Goal: Task Accomplishment & Management: Manage account settings

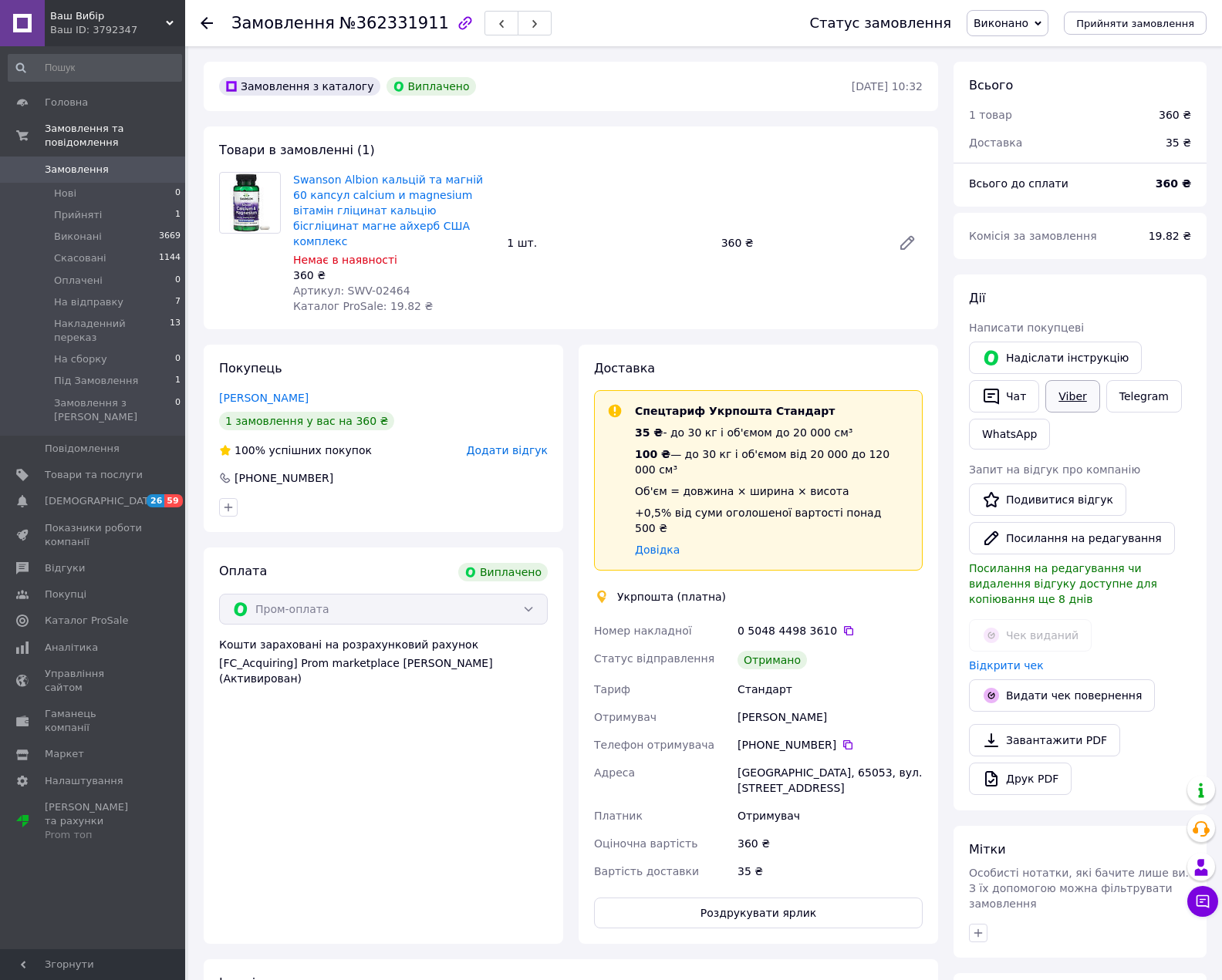
scroll to position [161, 0]
click at [1067, 393] on link "Viber" at bounding box center [1072, 397] width 54 height 33
click at [1064, 389] on link "Viber" at bounding box center [1072, 397] width 54 height 33
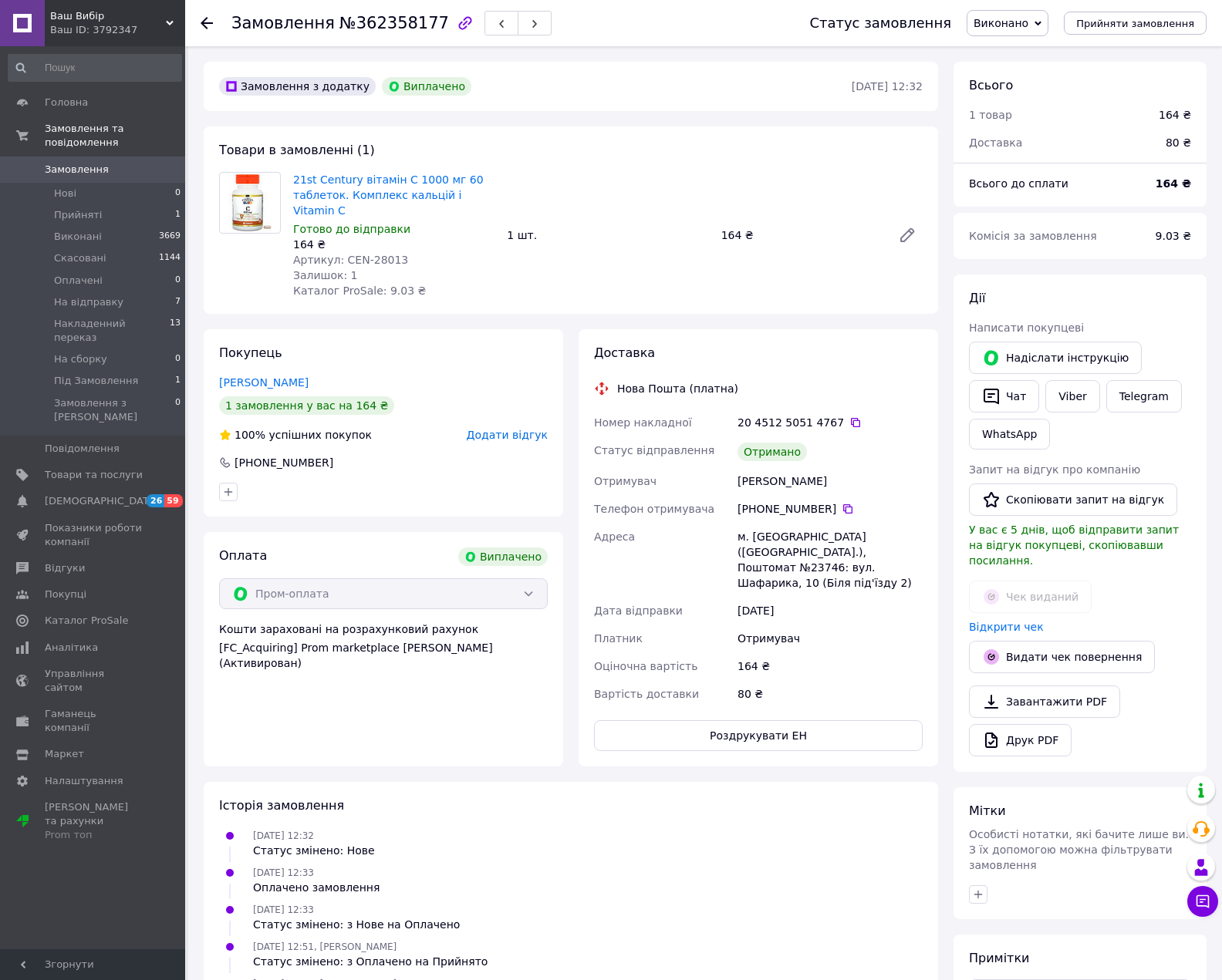
scroll to position [50, 0]
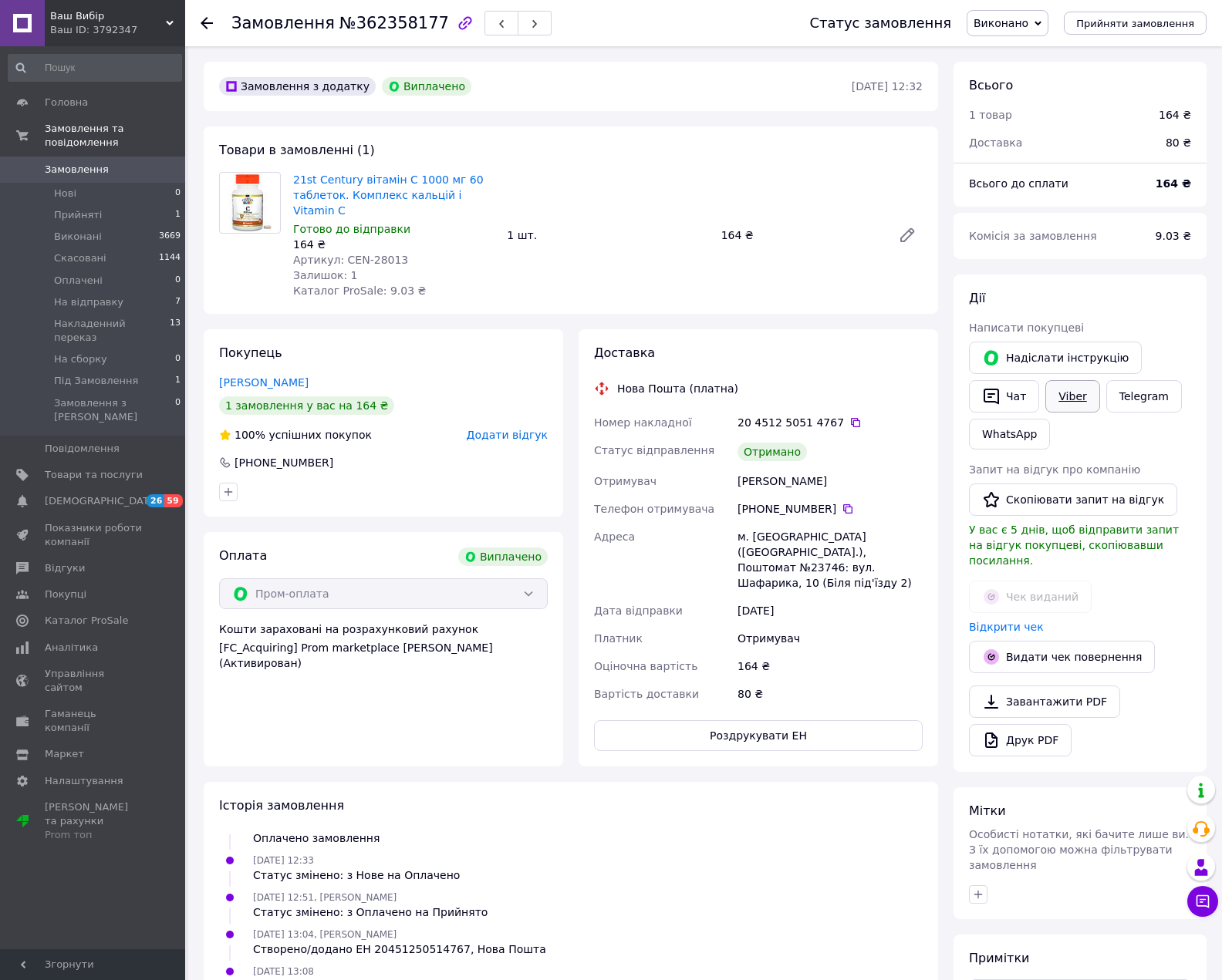
click at [1075, 392] on link "Viber" at bounding box center [1072, 397] width 54 height 33
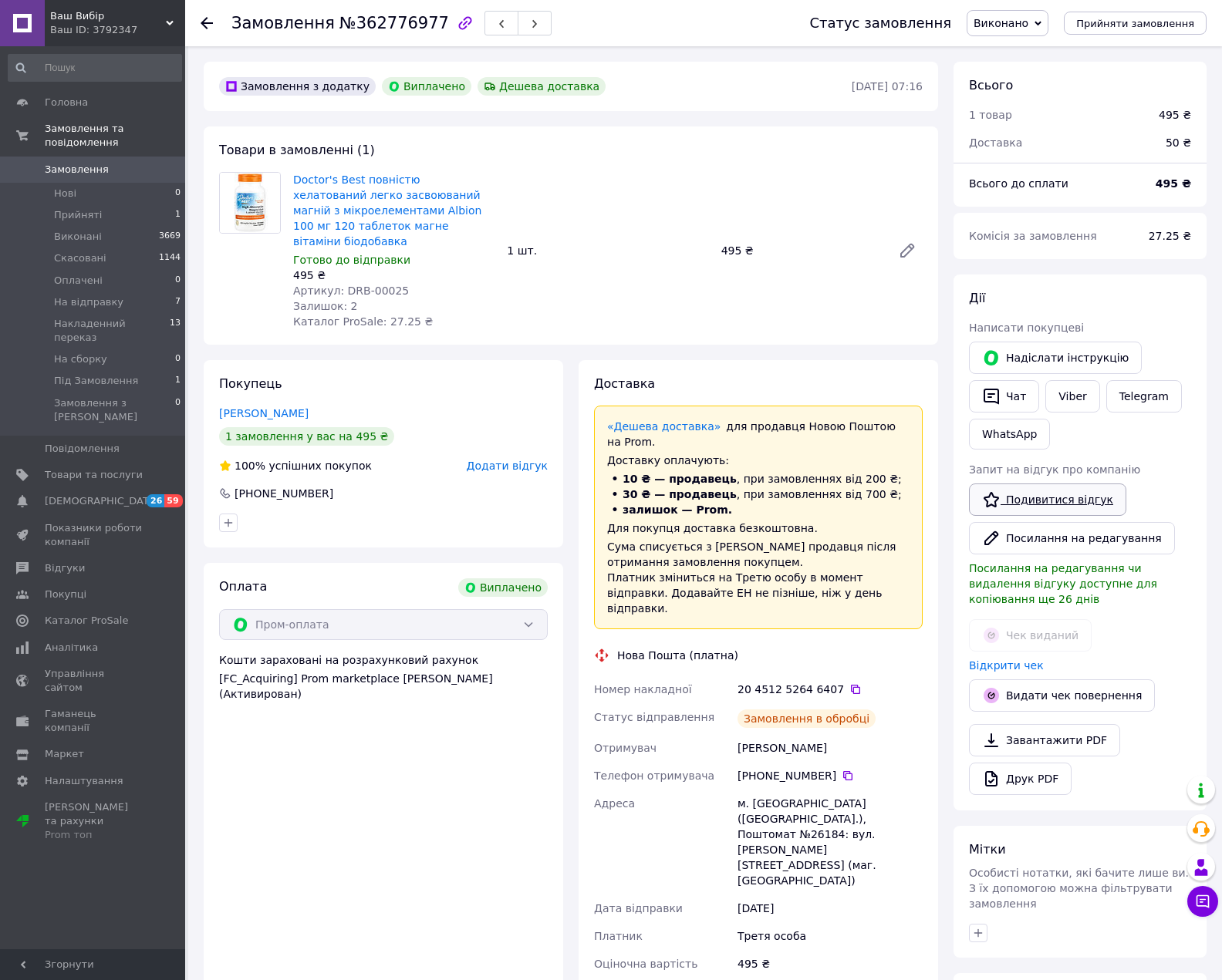
scroll to position [86, 0]
click at [1053, 395] on link "Viber" at bounding box center [1072, 397] width 54 height 33
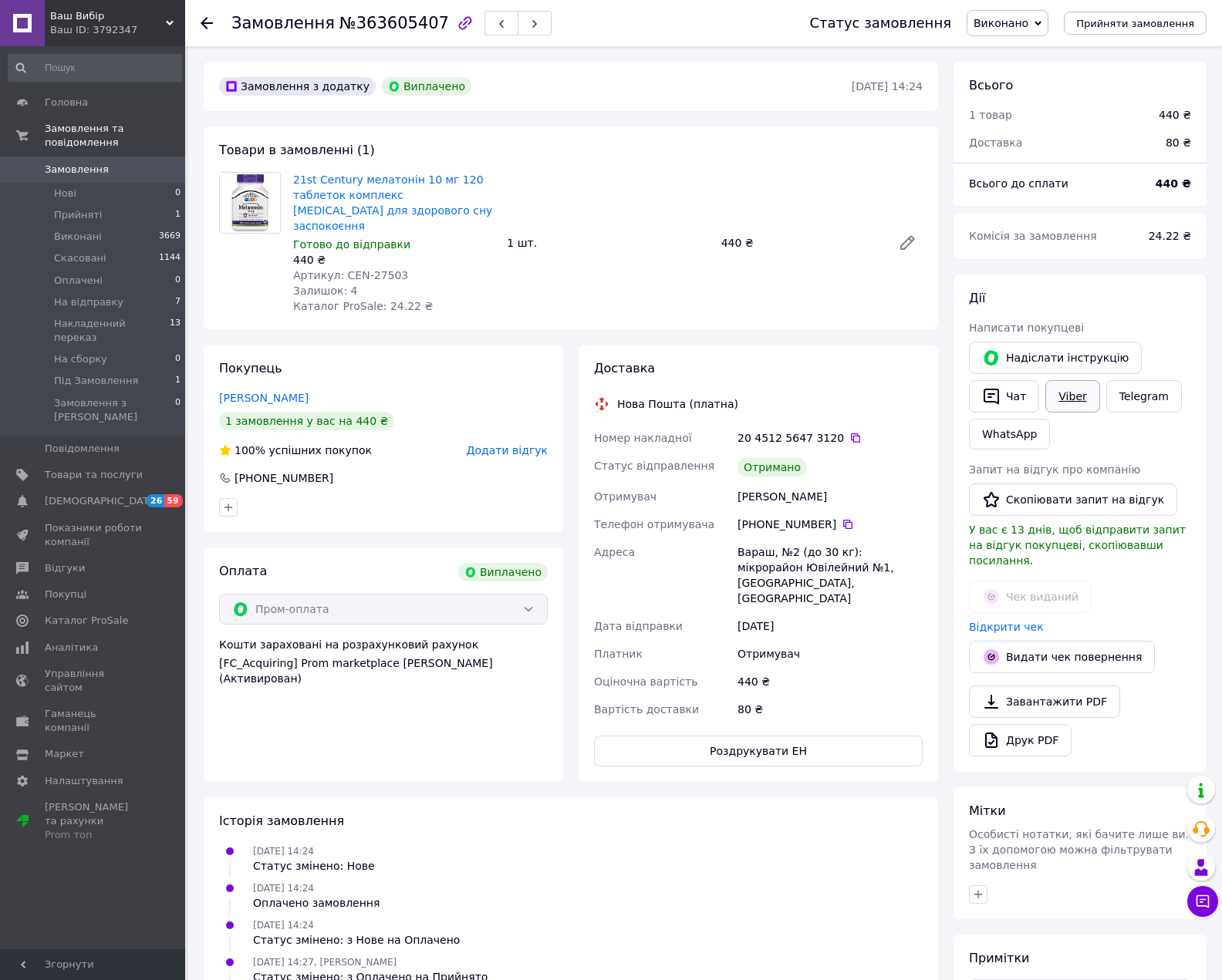
click at [1087, 394] on link "Viber" at bounding box center [1072, 397] width 54 height 33
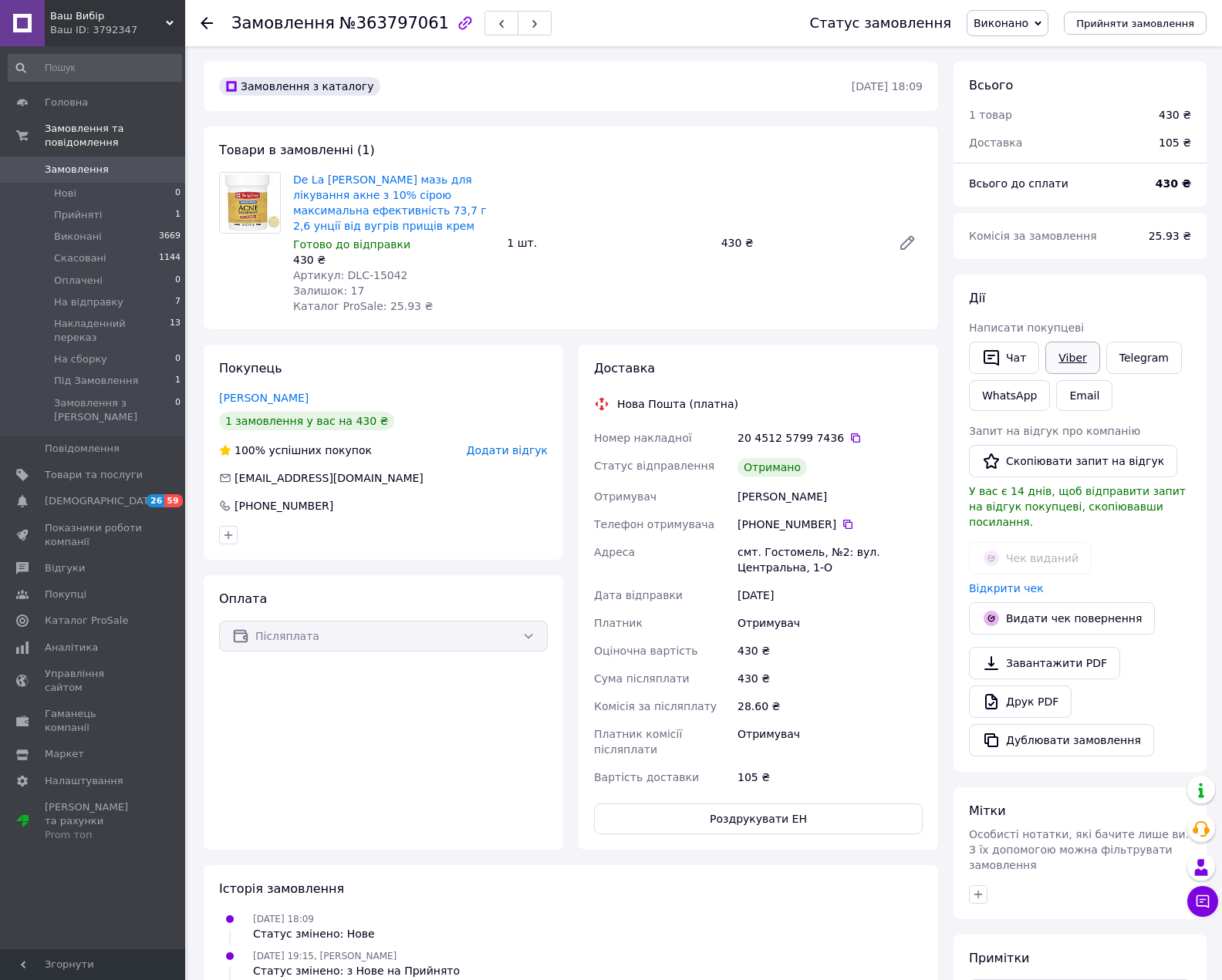
click at [1071, 356] on link "Viber" at bounding box center [1072, 358] width 54 height 33
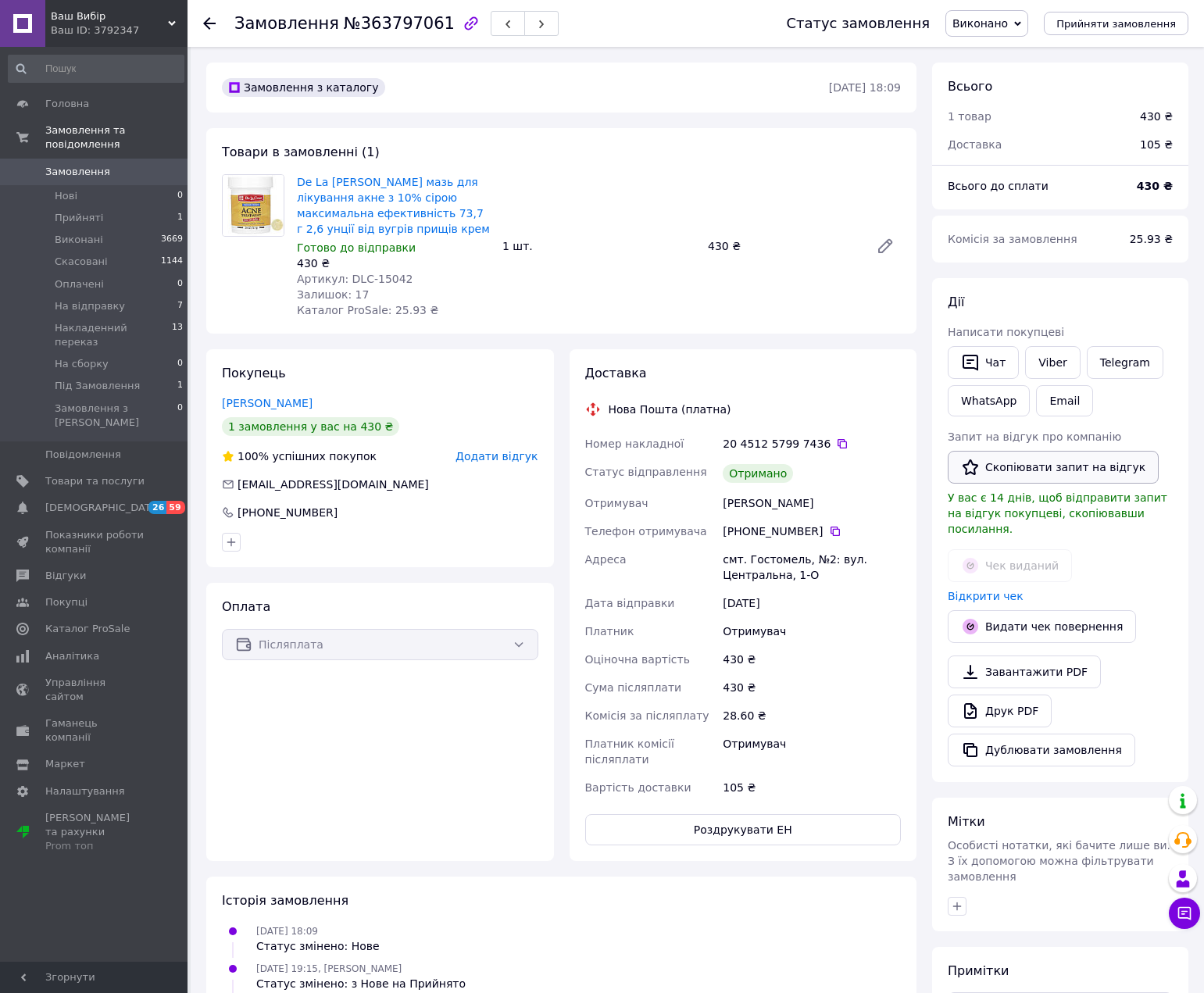
click at [1082, 469] on button "Скопіювати запит на відгук" at bounding box center [1054, 467] width 211 height 33
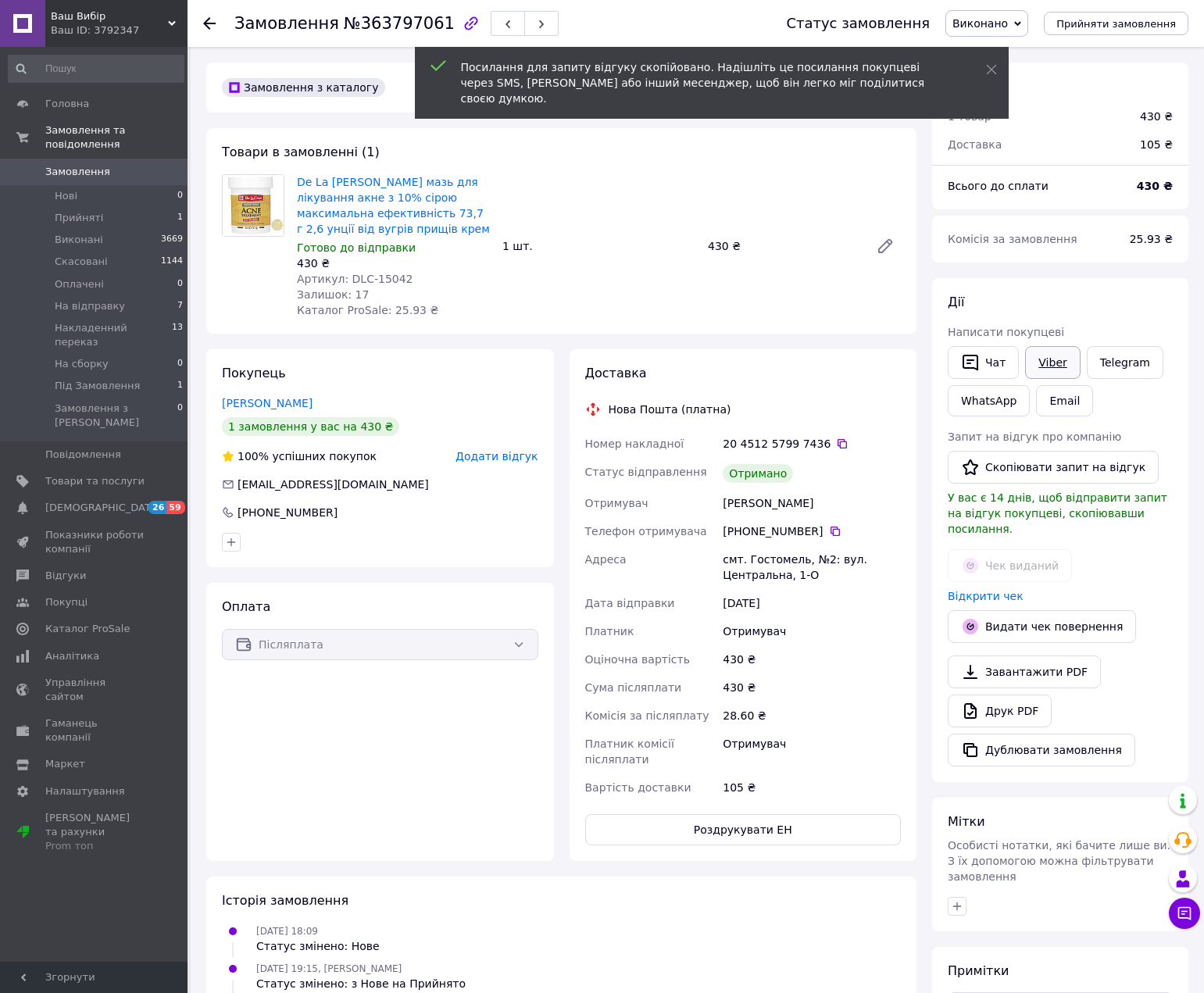
click at [1049, 363] on link "Viber" at bounding box center [1052, 362] width 54 height 33
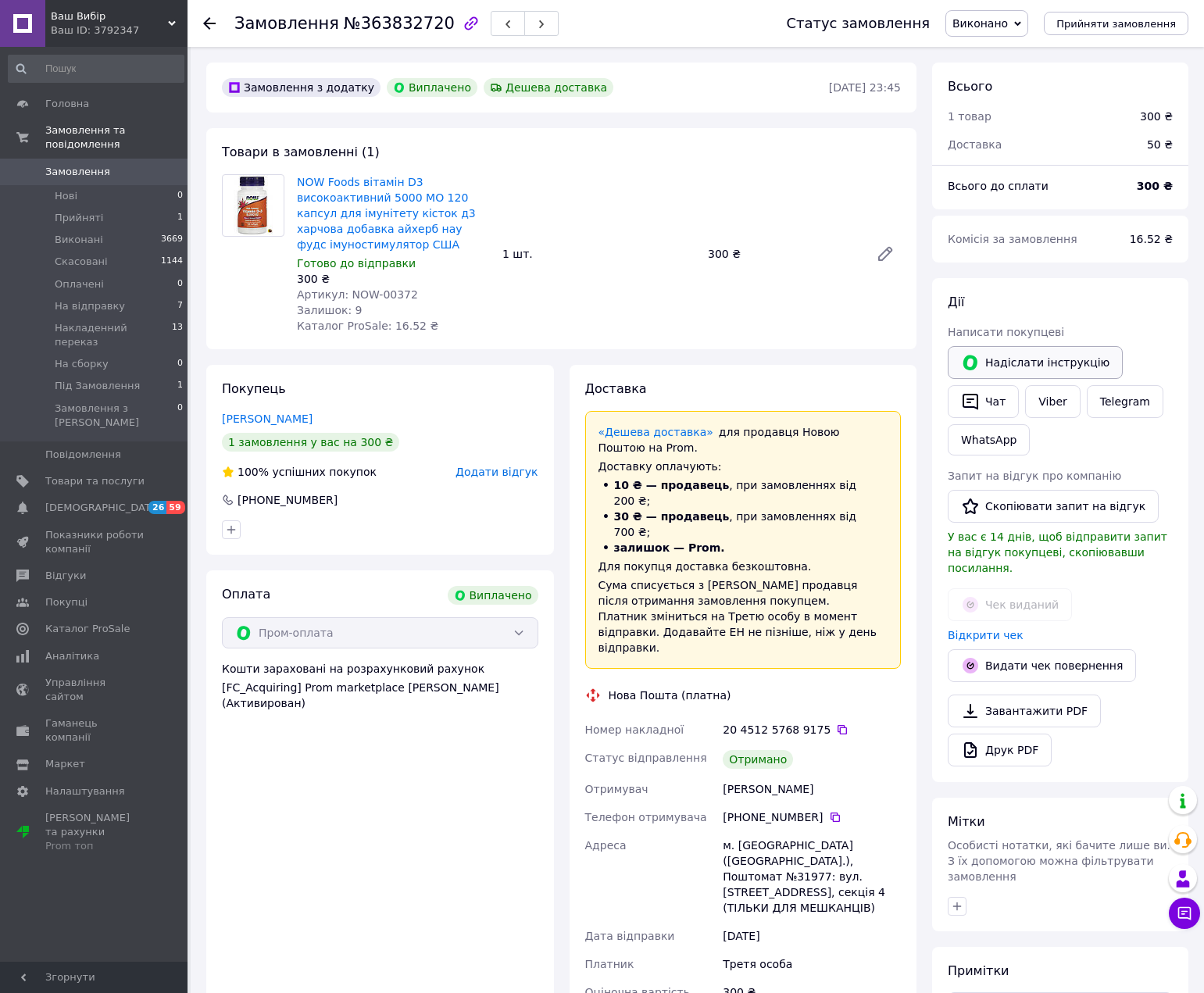
scroll to position [50, 0]
click at [1061, 398] on link "Viber" at bounding box center [1052, 402] width 54 height 33
click at [1053, 405] on link "Viber" at bounding box center [1052, 402] width 54 height 33
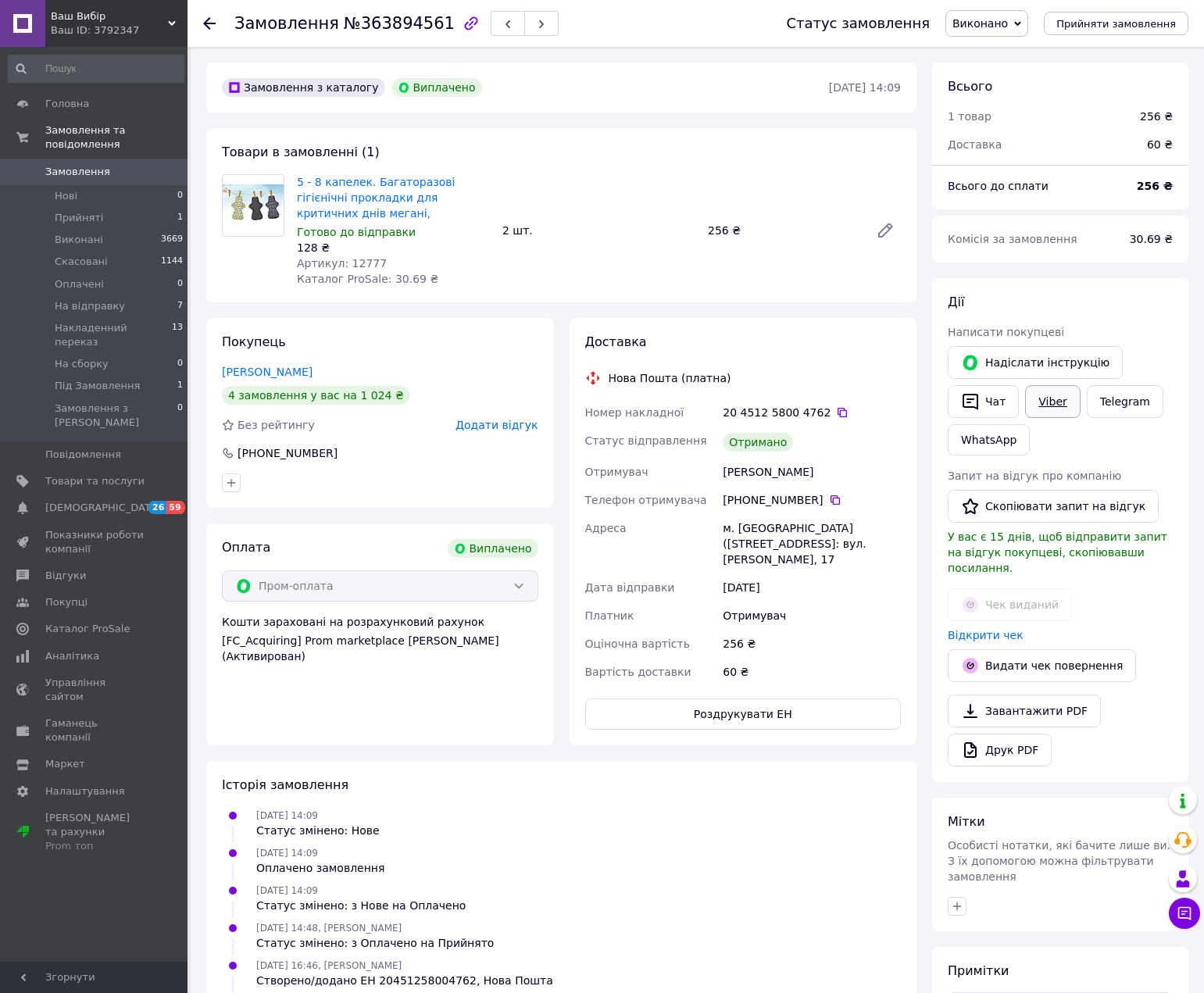
click at [1051, 398] on link "Viber" at bounding box center [1052, 402] width 54 height 33
click at [1063, 406] on link "Viber" at bounding box center [1052, 402] width 54 height 33
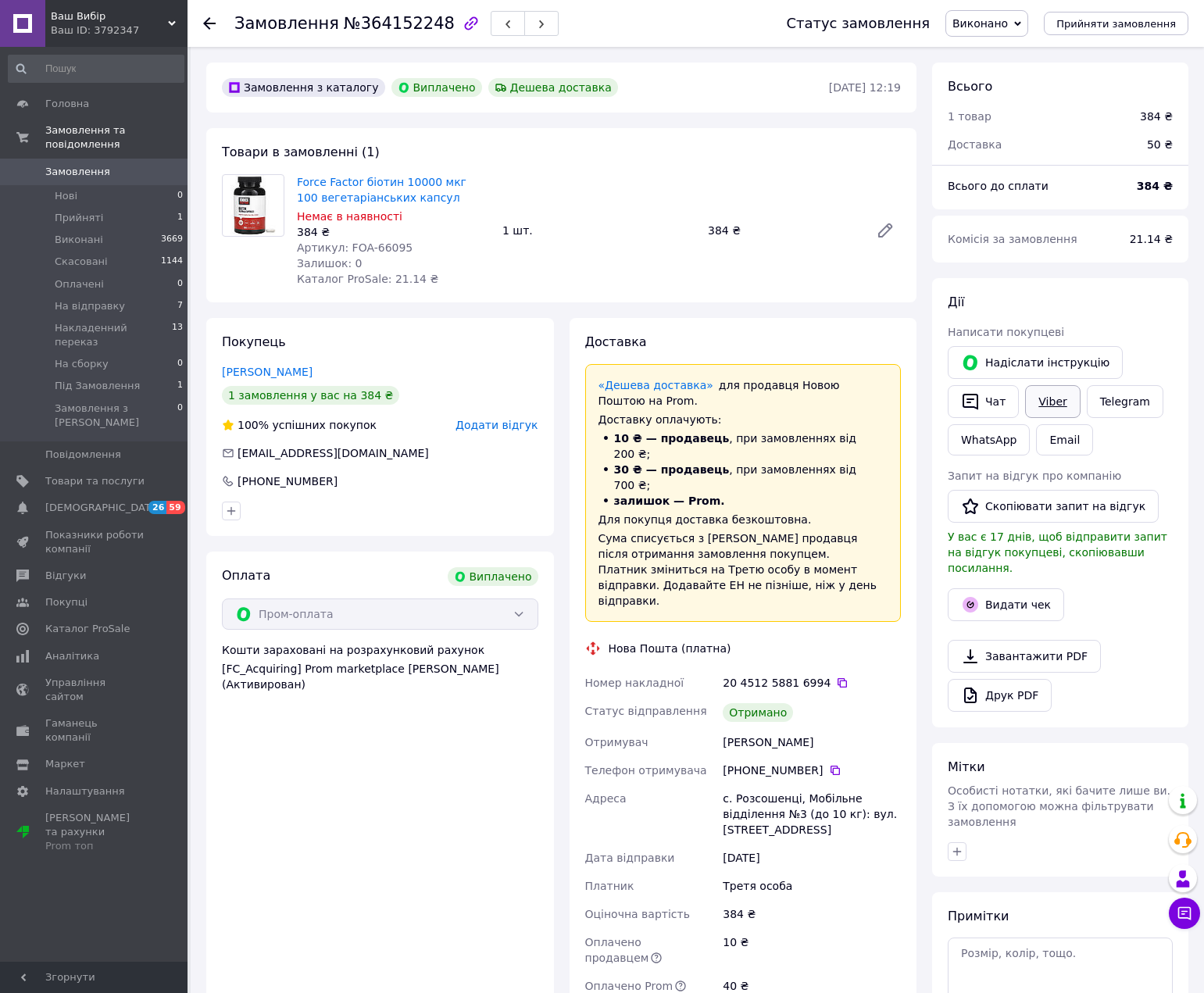
click at [1061, 402] on link "Viber" at bounding box center [1052, 402] width 54 height 33
click at [1069, 510] on button "Скопіювати запит на відгук" at bounding box center [1054, 507] width 211 height 33
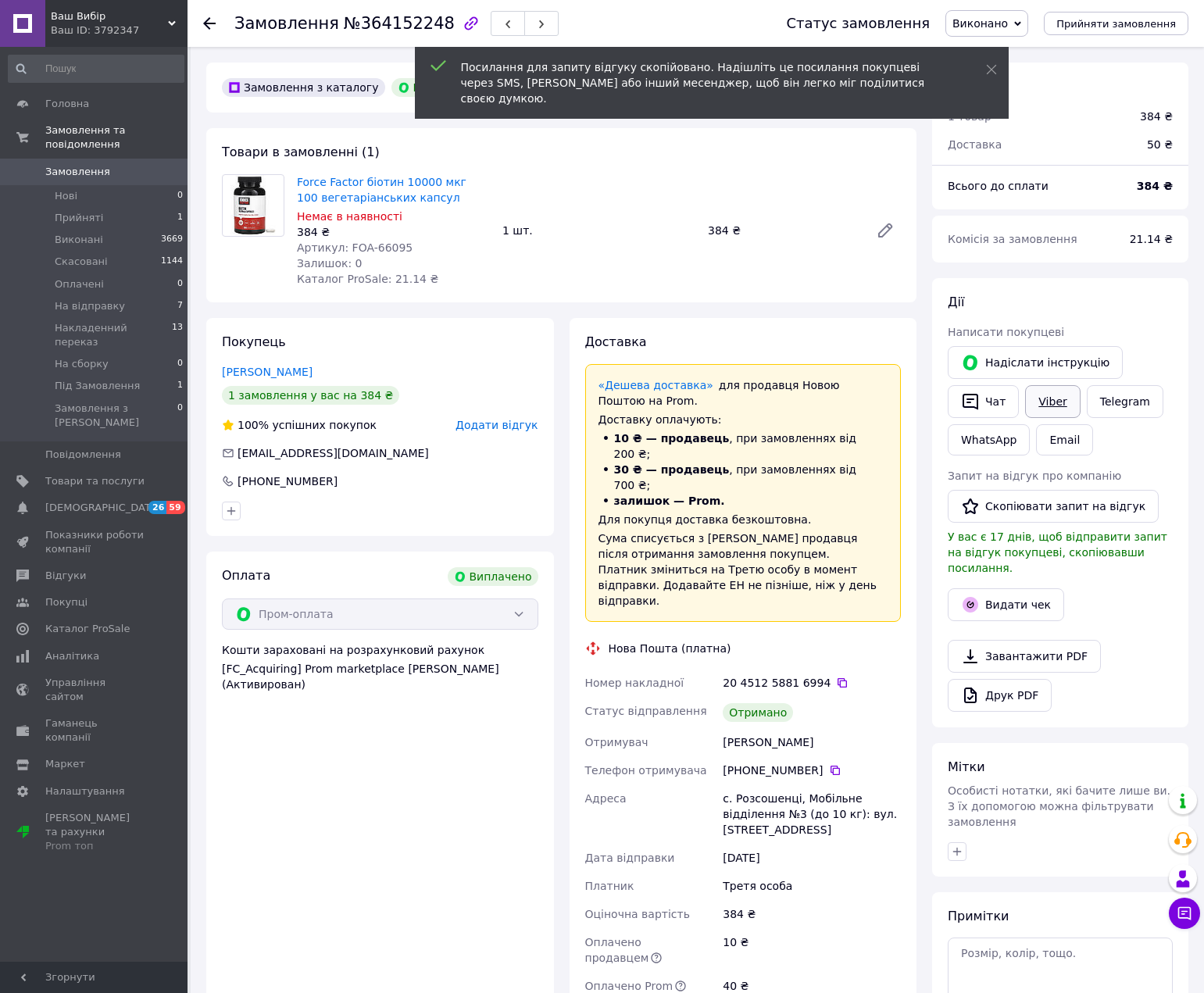
click at [1053, 404] on link "Viber" at bounding box center [1052, 402] width 54 height 33
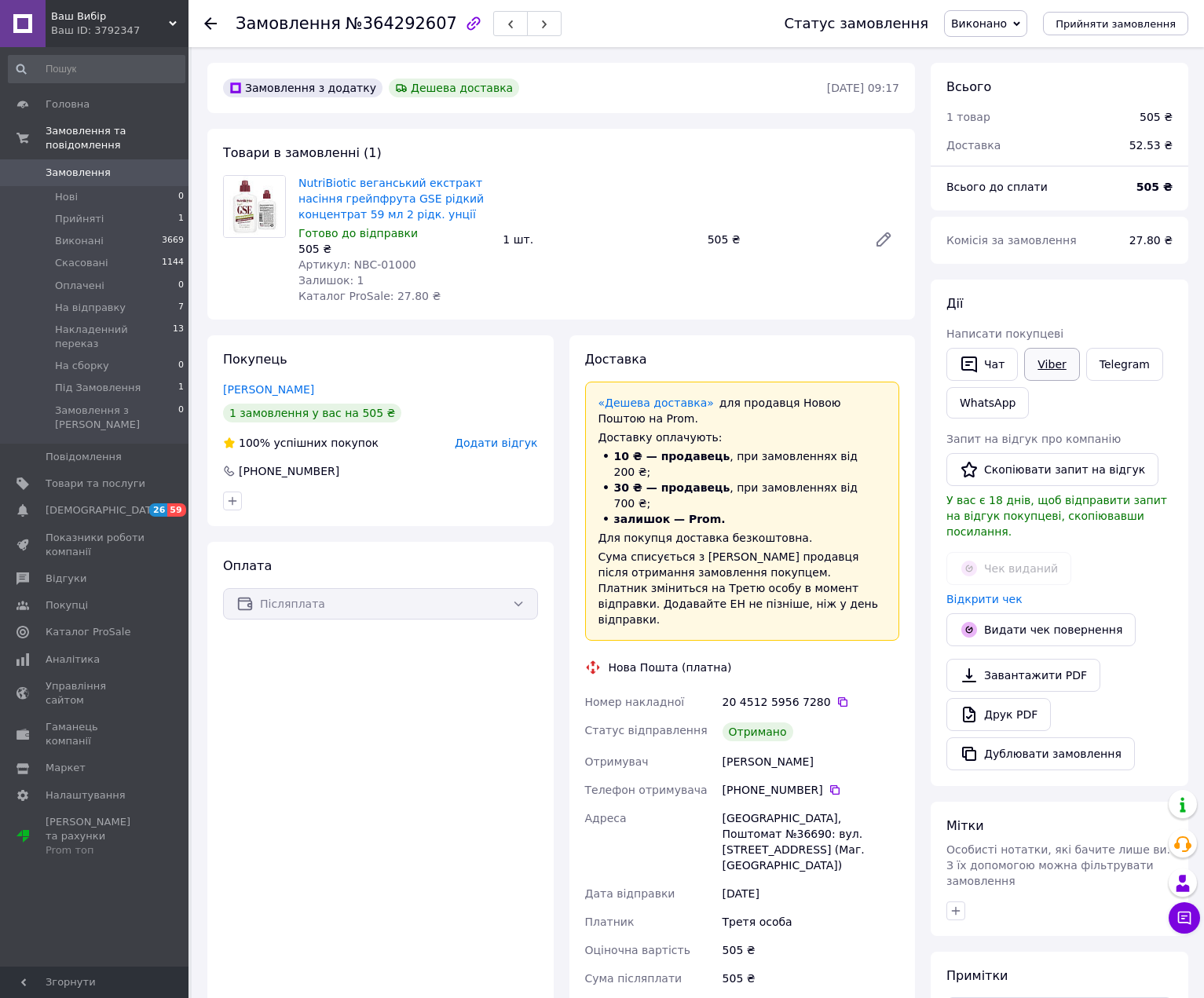
click at [1054, 364] on link "Viber" at bounding box center [1051, 364] width 55 height 33
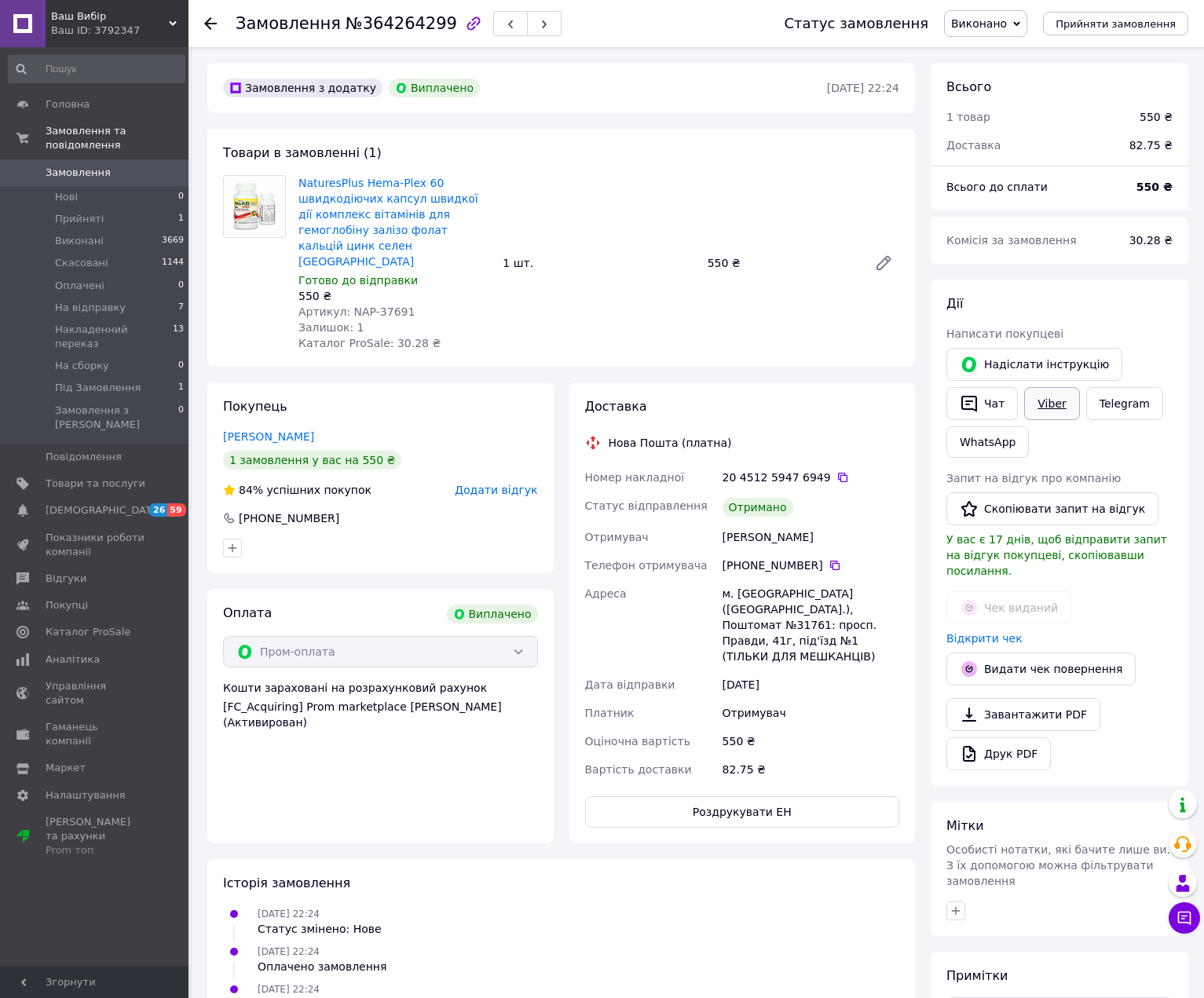
click at [1031, 404] on link "Viber" at bounding box center [1051, 404] width 55 height 33
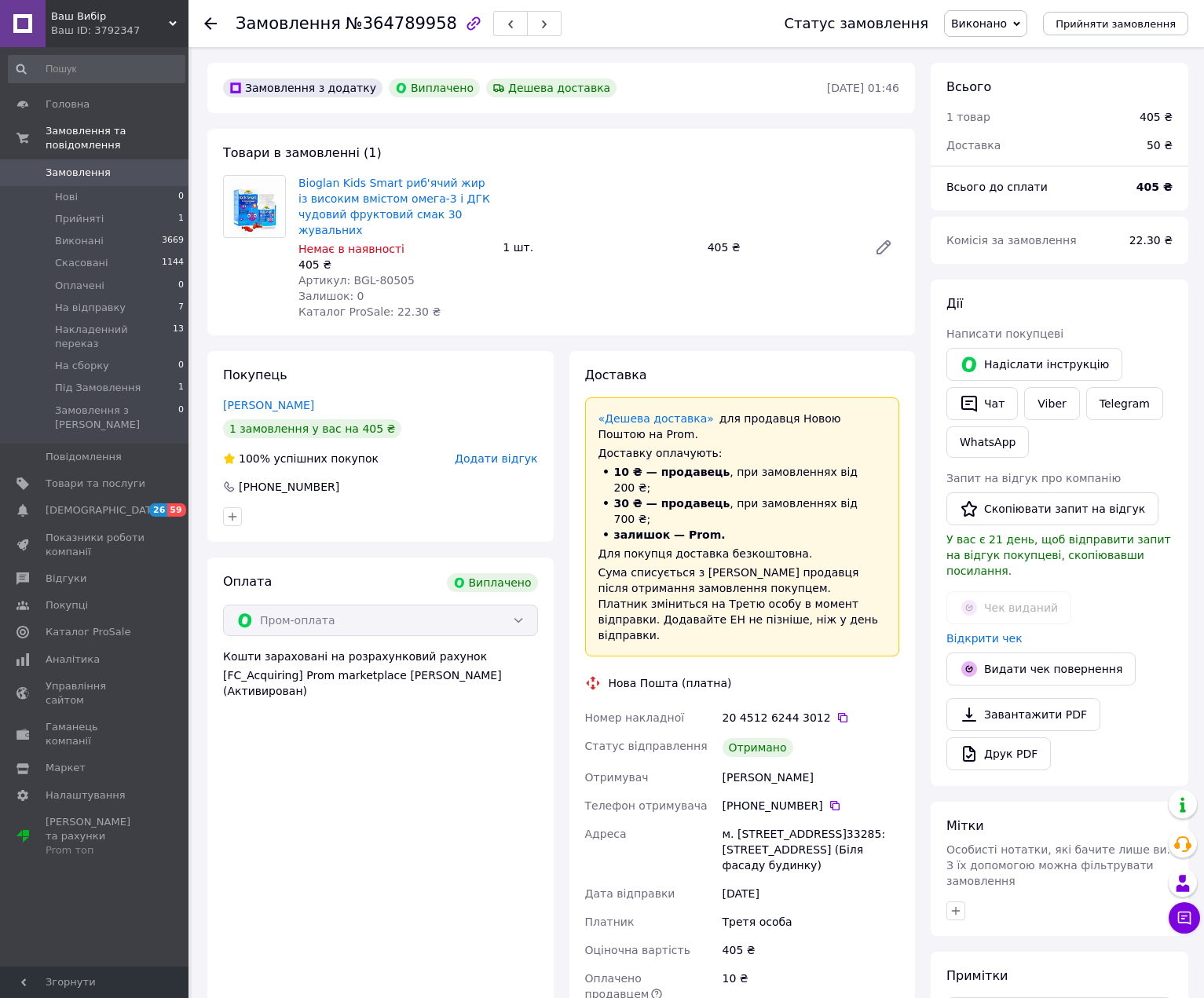
scroll to position [51, 0]
click at [1060, 406] on link "Viber" at bounding box center [1051, 404] width 55 height 33
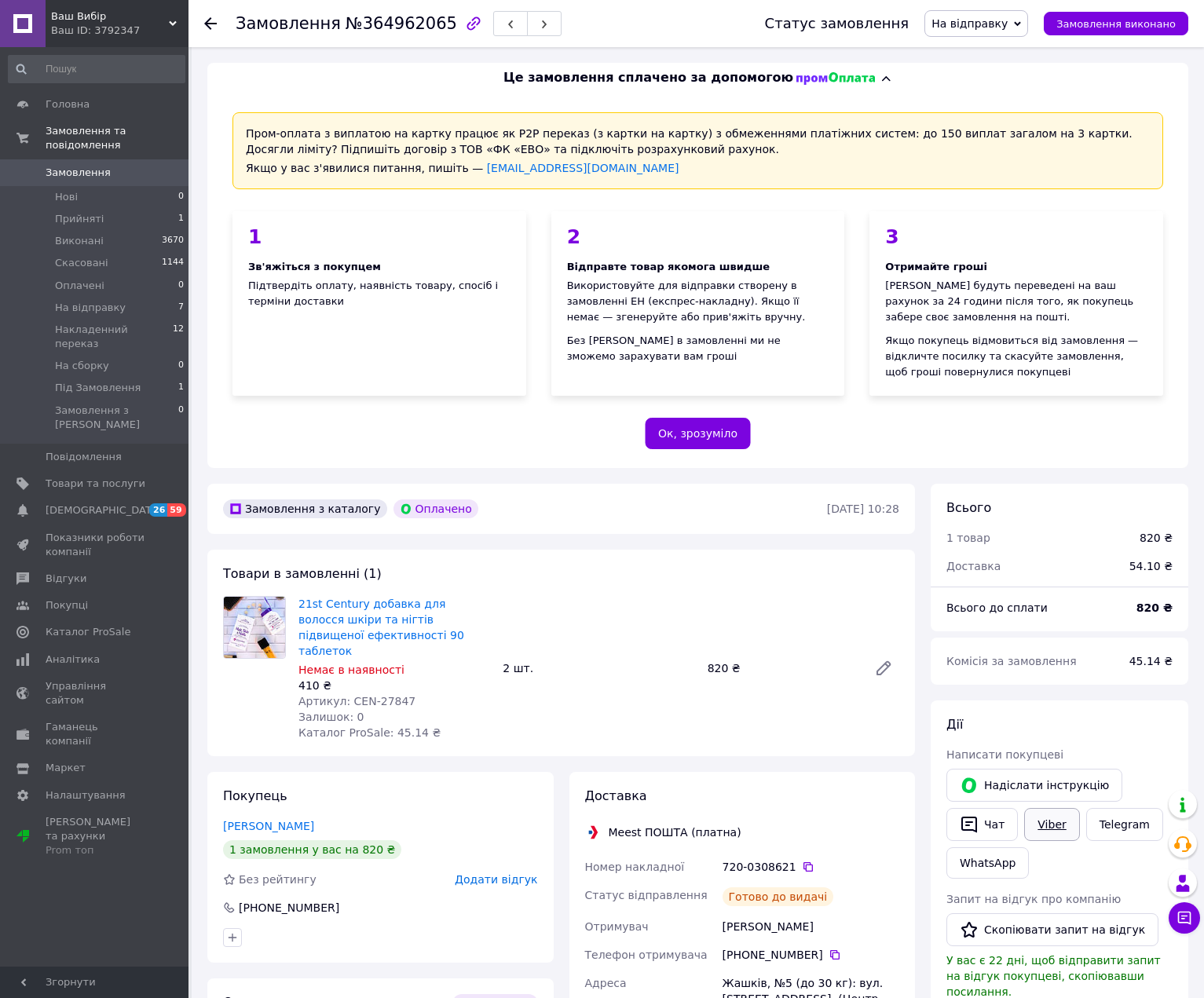
click at [1051, 833] on link "Viber" at bounding box center [1051, 825] width 55 height 33
click at [1046, 818] on link "Viber" at bounding box center [1051, 825] width 55 height 33
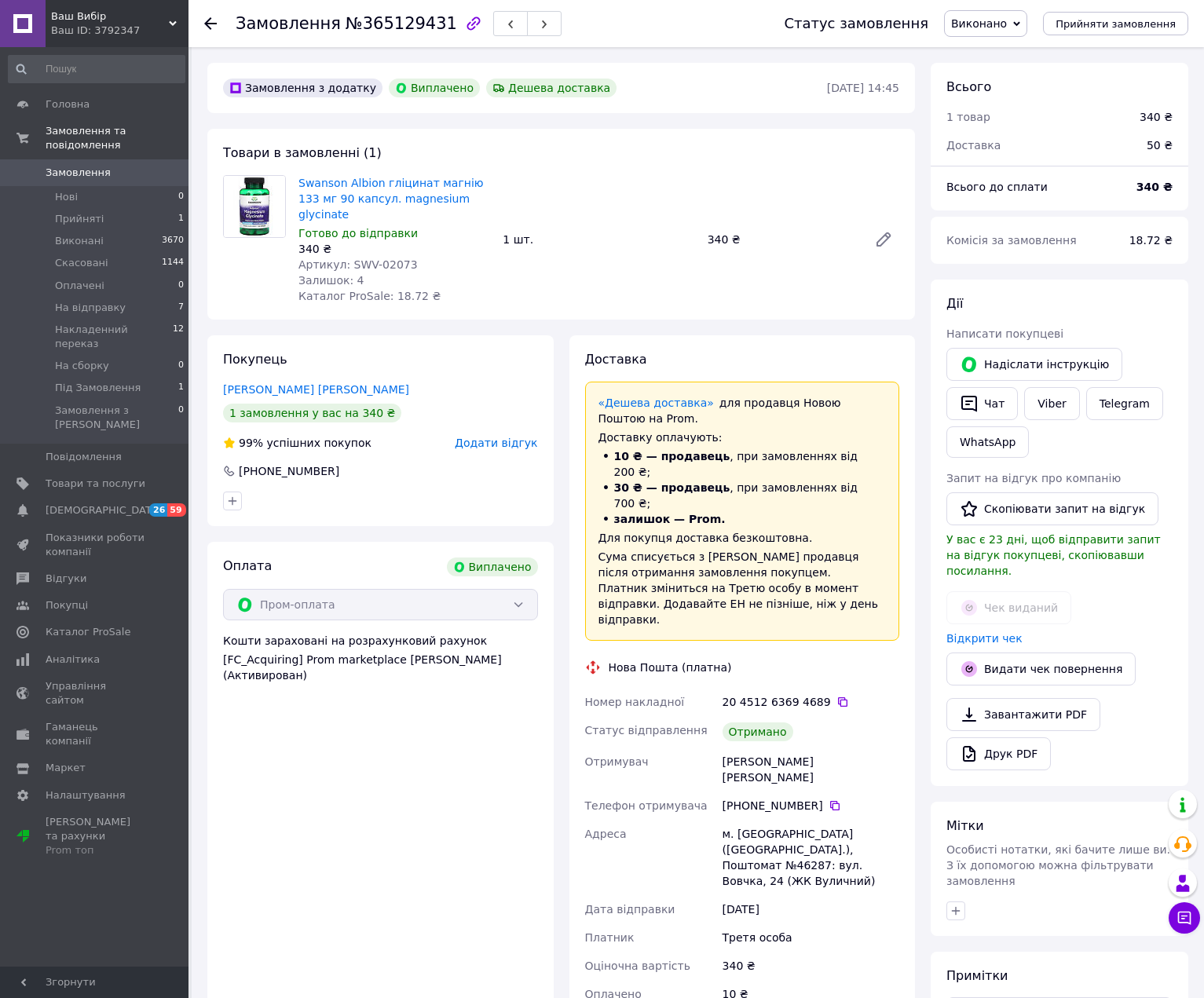
scroll to position [51, 0]
click at [1042, 406] on link "Viber" at bounding box center [1051, 404] width 55 height 33
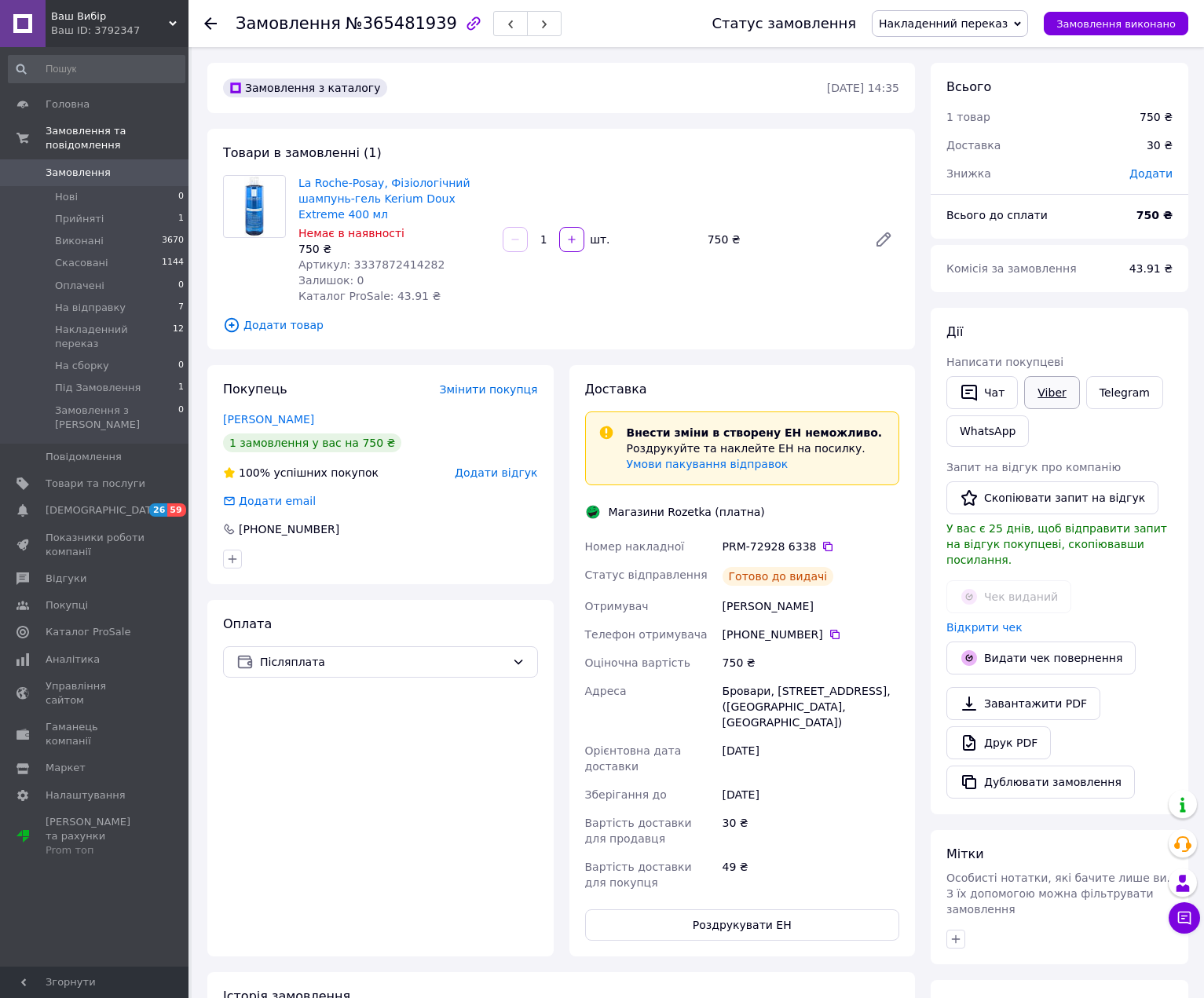
click at [1042, 399] on link "Viber" at bounding box center [1051, 392] width 55 height 33
click at [1086, 498] on button "Скопіювати запит на відгук" at bounding box center [1052, 499] width 212 height 33
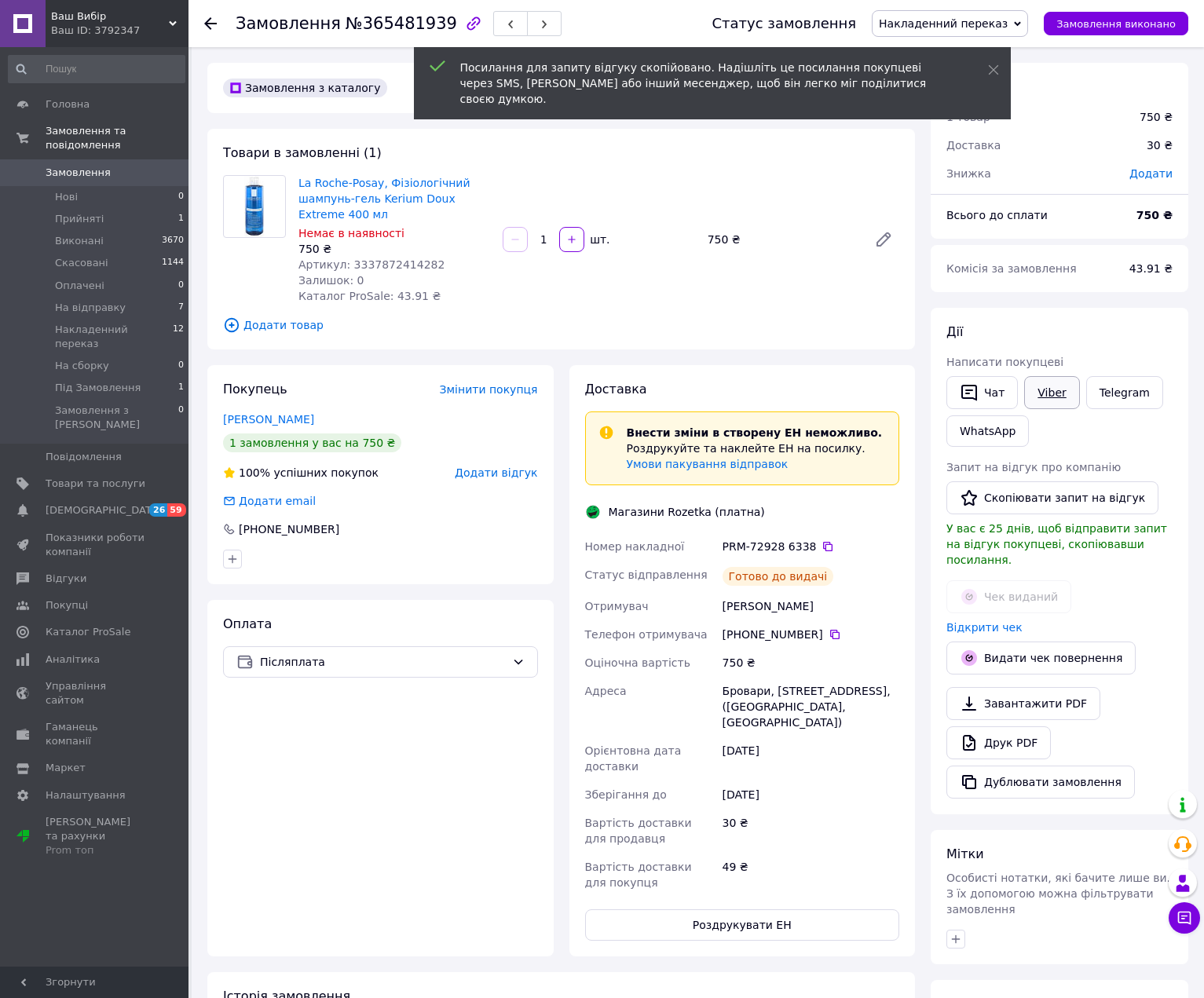
click at [1060, 385] on link "Viber" at bounding box center [1051, 392] width 55 height 33
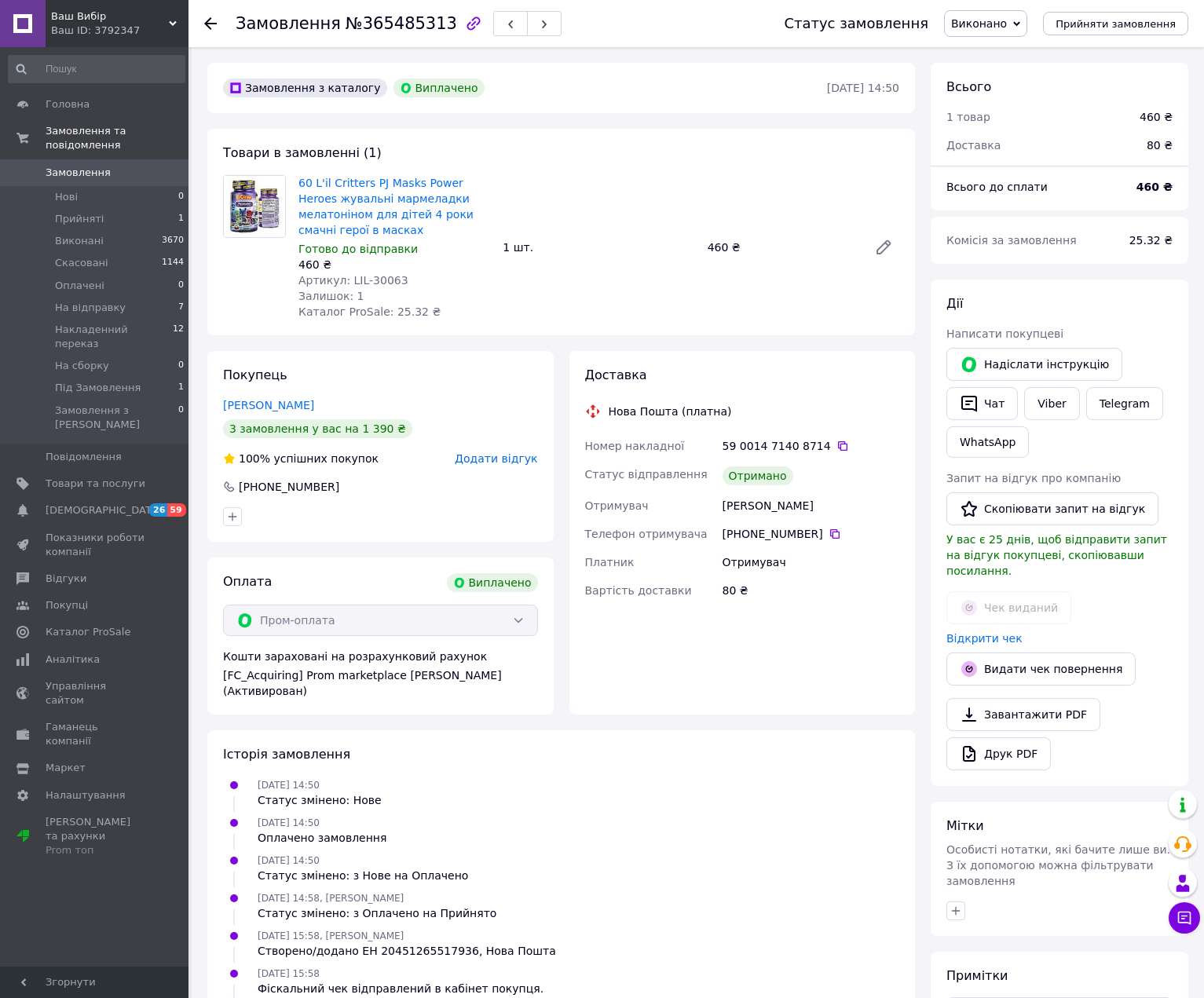
scroll to position [51, 0]
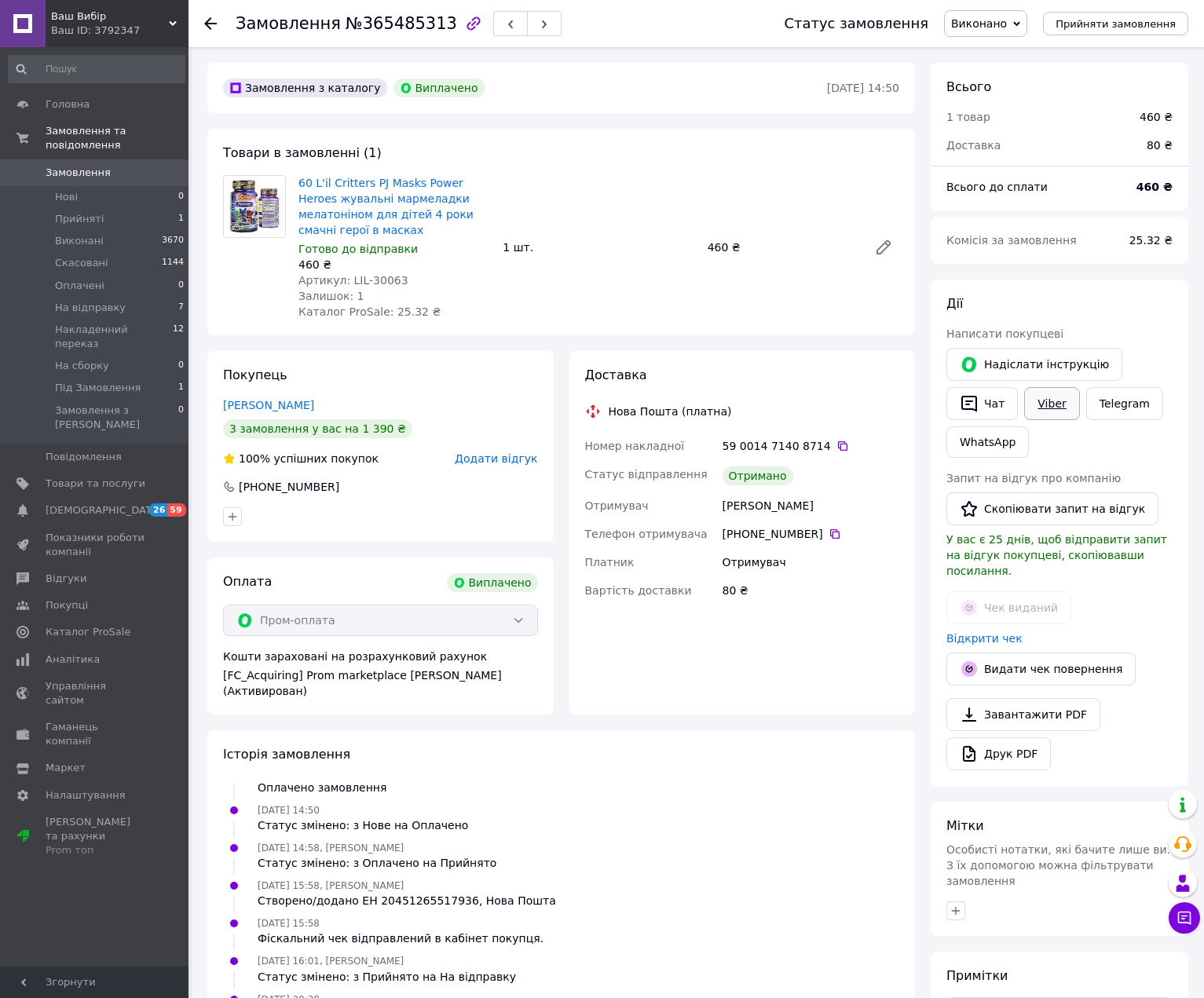
click at [1032, 404] on link "Viber" at bounding box center [1051, 404] width 55 height 33
click at [1095, 509] on button "Скопіювати запит на відгук" at bounding box center [1052, 509] width 212 height 33
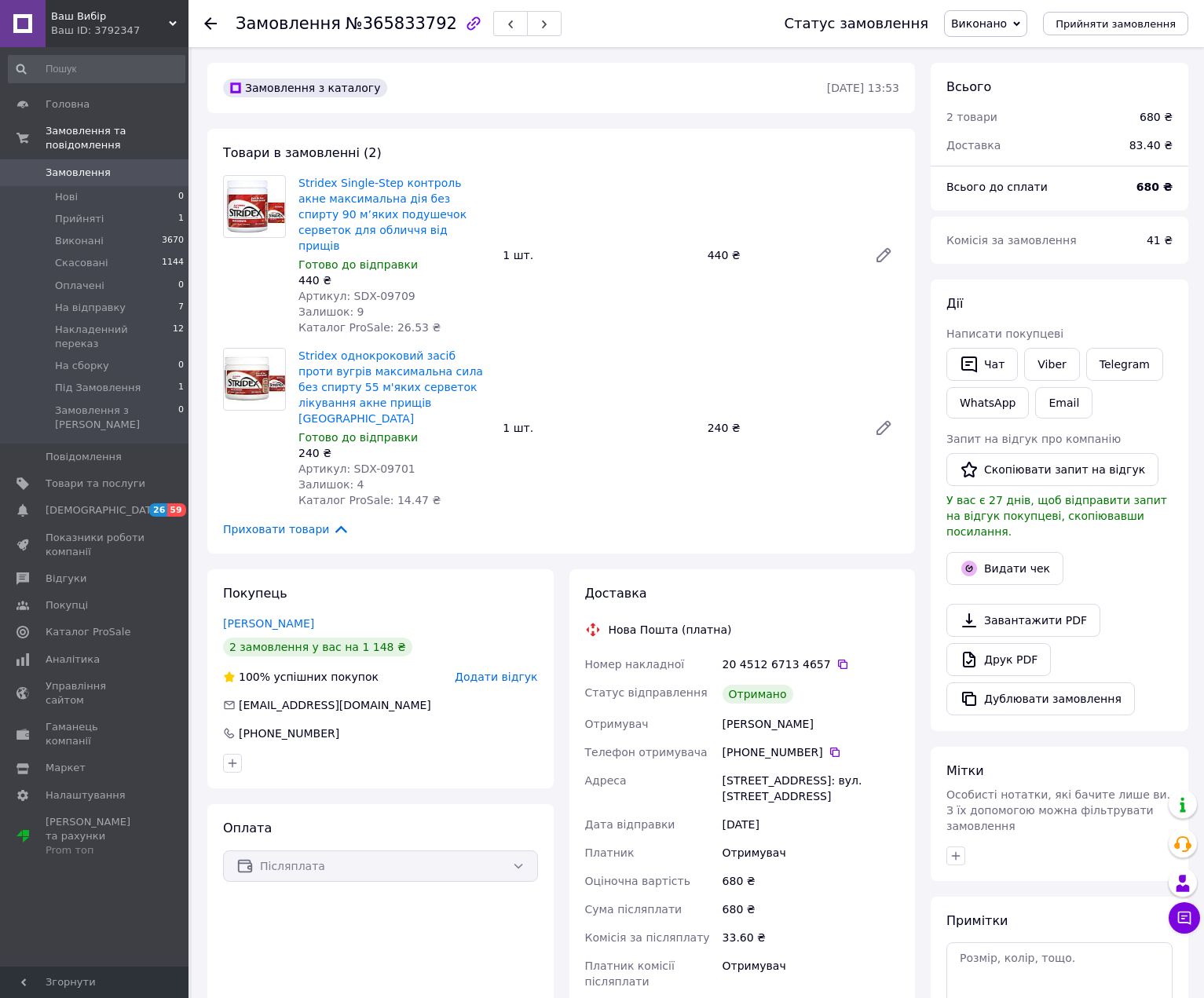
click at [60, 166] on span "Замовлення" at bounding box center [78, 172] width 65 height 15
